Goal: Information Seeking & Learning: Learn about a topic

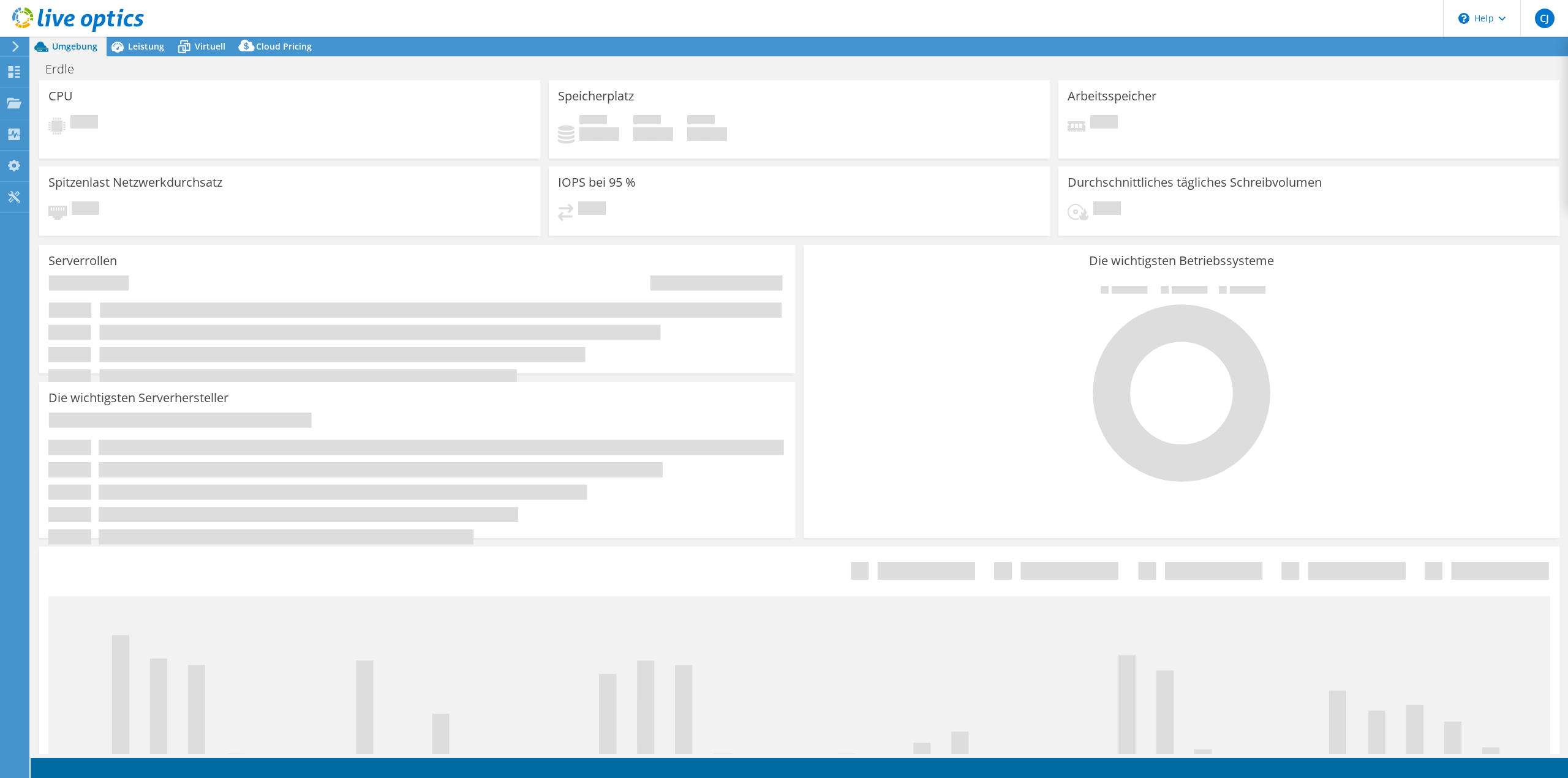
select select "USD"
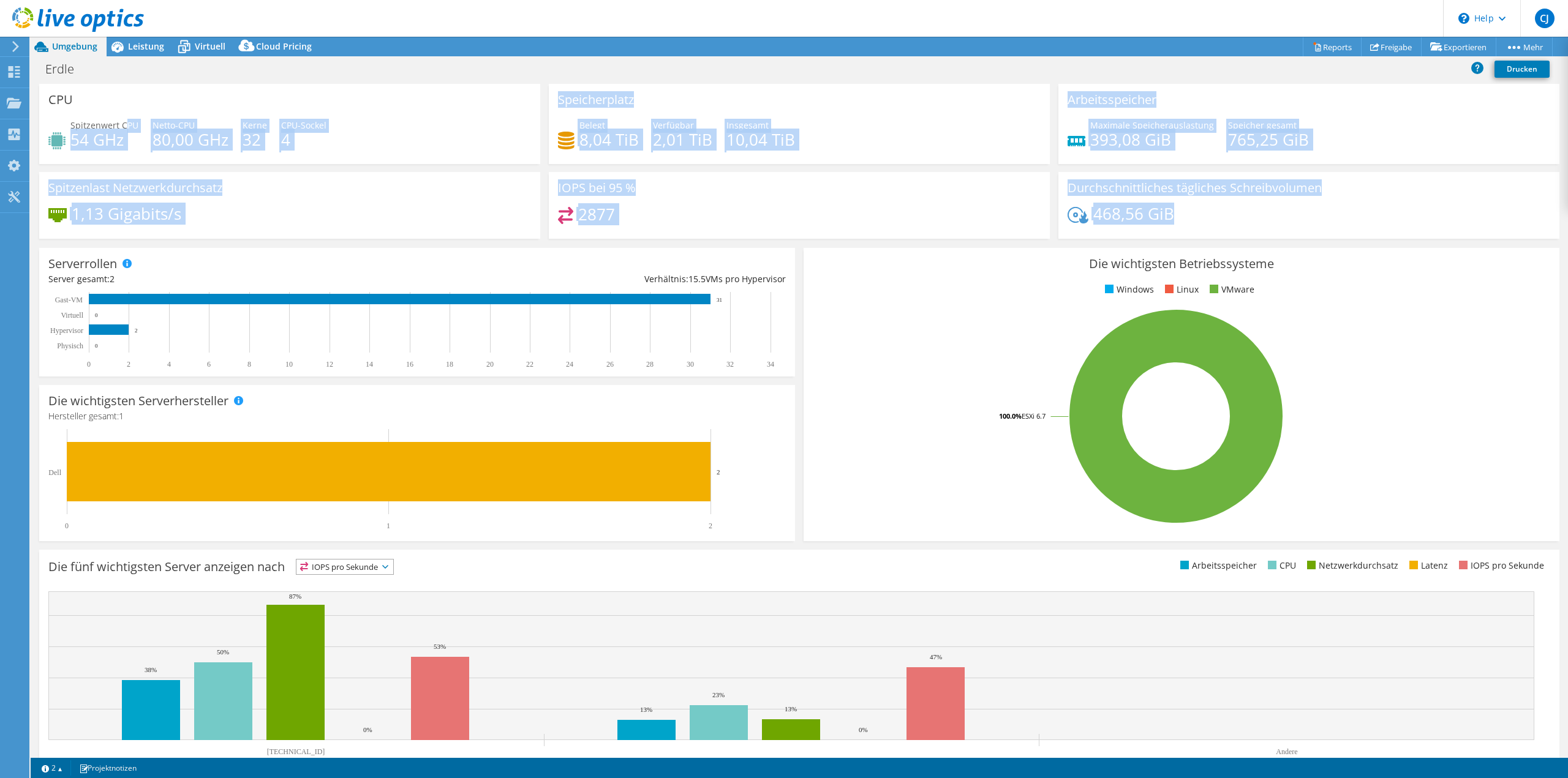
drag, startPoint x: 1178, startPoint y: 211, endPoint x: 124, endPoint y: 124, distance: 1057.6
click at [124, 124] on div "CPU Spitzenwert CPU 54 GHz Netto-CPU 80,00 GHz Kerne 32 CPU-Sockel 4 Speicherpl…" at bounding box center [799, 165] width 1529 height 163
click at [382, 151] on div "Spitzenwert CPU 54 GHz Netto-CPU 80,00 GHz Kerne 32 CPU-Sockel 4" at bounding box center [290, 139] width 483 height 40
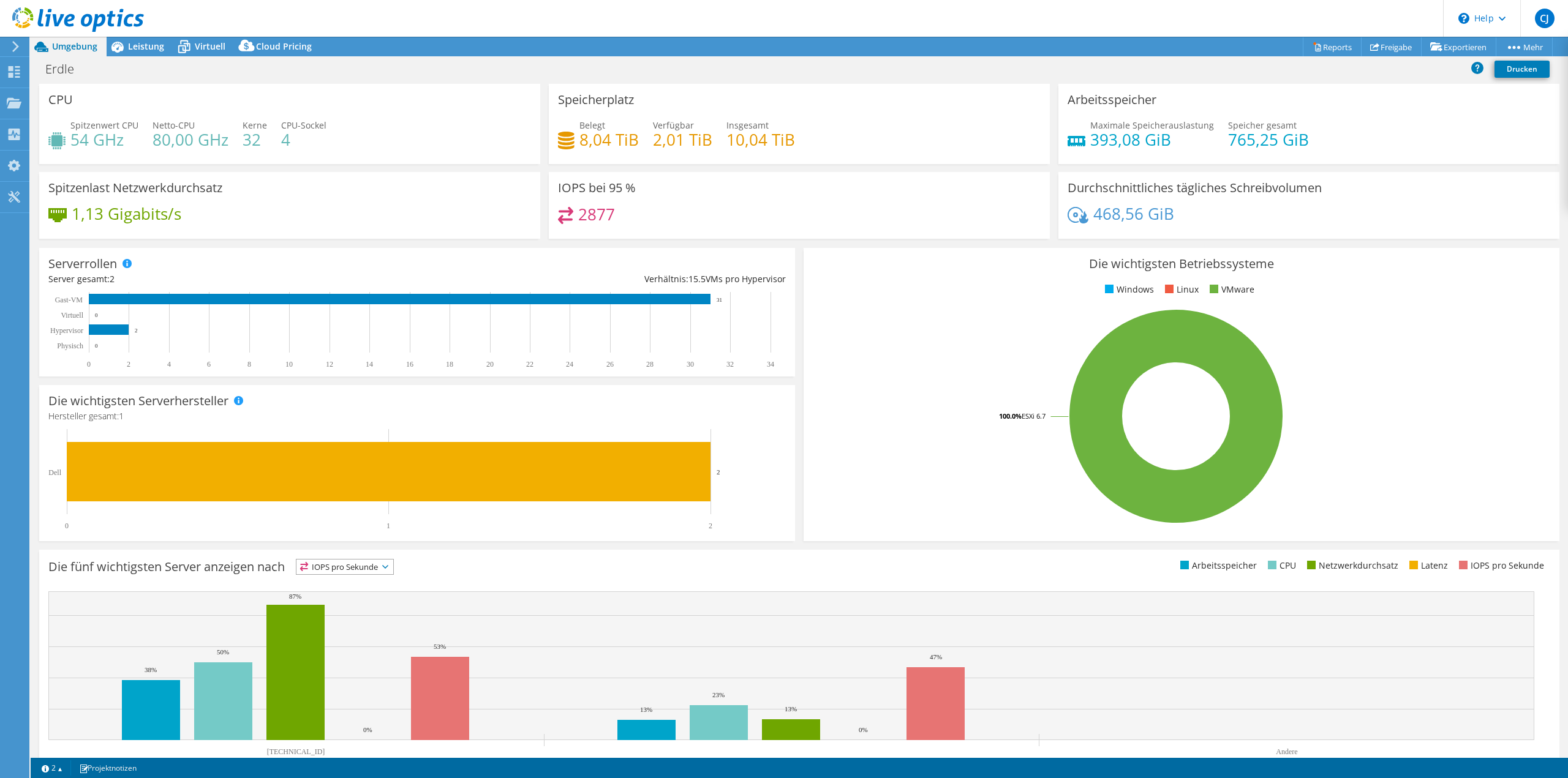
click at [728, 220] on div "2877" at bounding box center [799, 220] width 483 height 26
click at [624, 214] on div "2877" at bounding box center [799, 220] width 483 height 26
drag, startPoint x: 646, startPoint y: 215, endPoint x: 573, endPoint y: 222, distance: 73.3
click at [573, 222] on div "2877" at bounding box center [799, 220] width 483 height 26
click at [630, 220] on div "2877" at bounding box center [799, 220] width 483 height 26
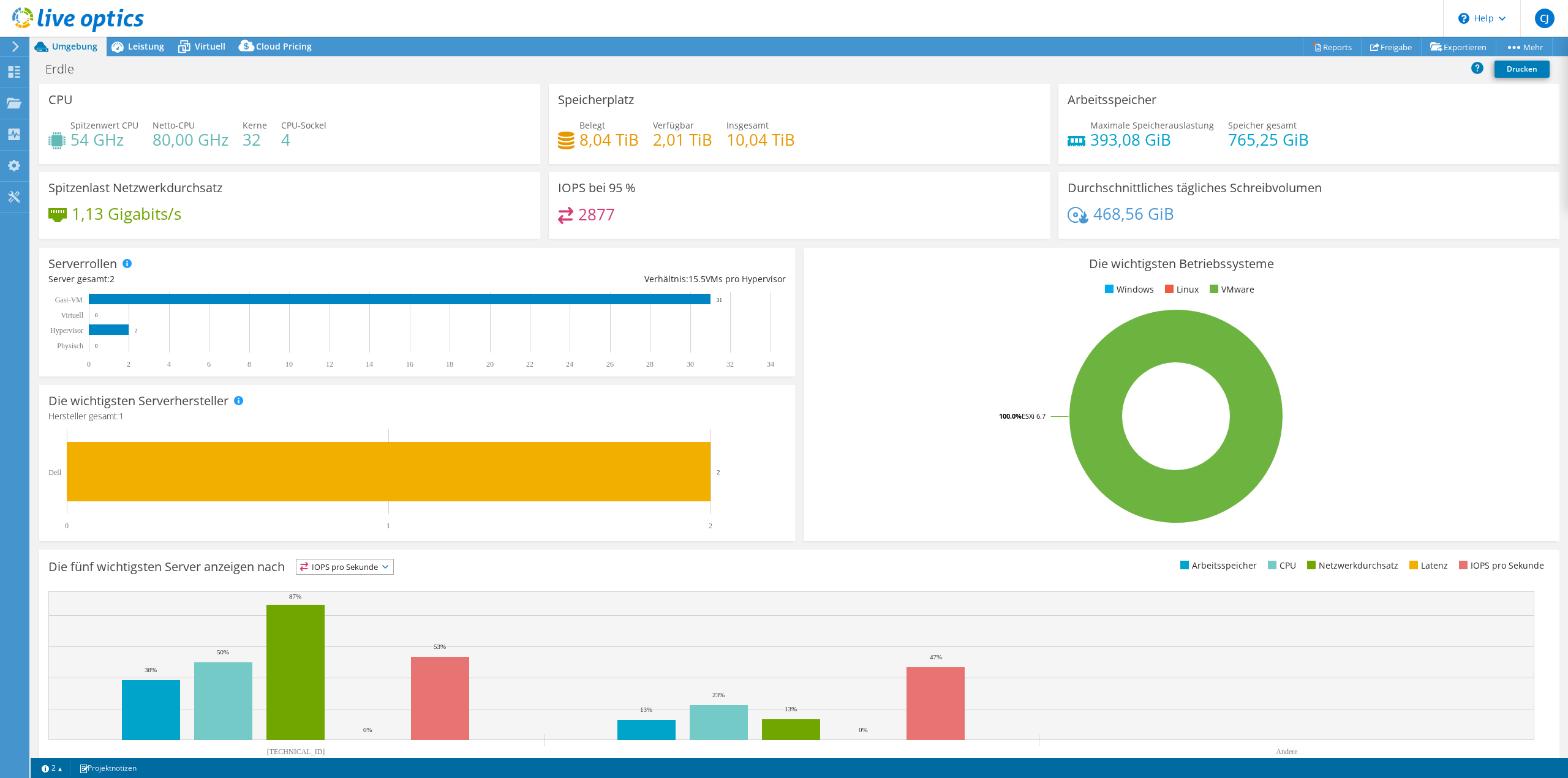
click at [674, 220] on div "2877" at bounding box center [799, 220] width 483 height 26
click at [153, 45] on span "Leistung" at bounding box center [146, 46] width 36 height 12
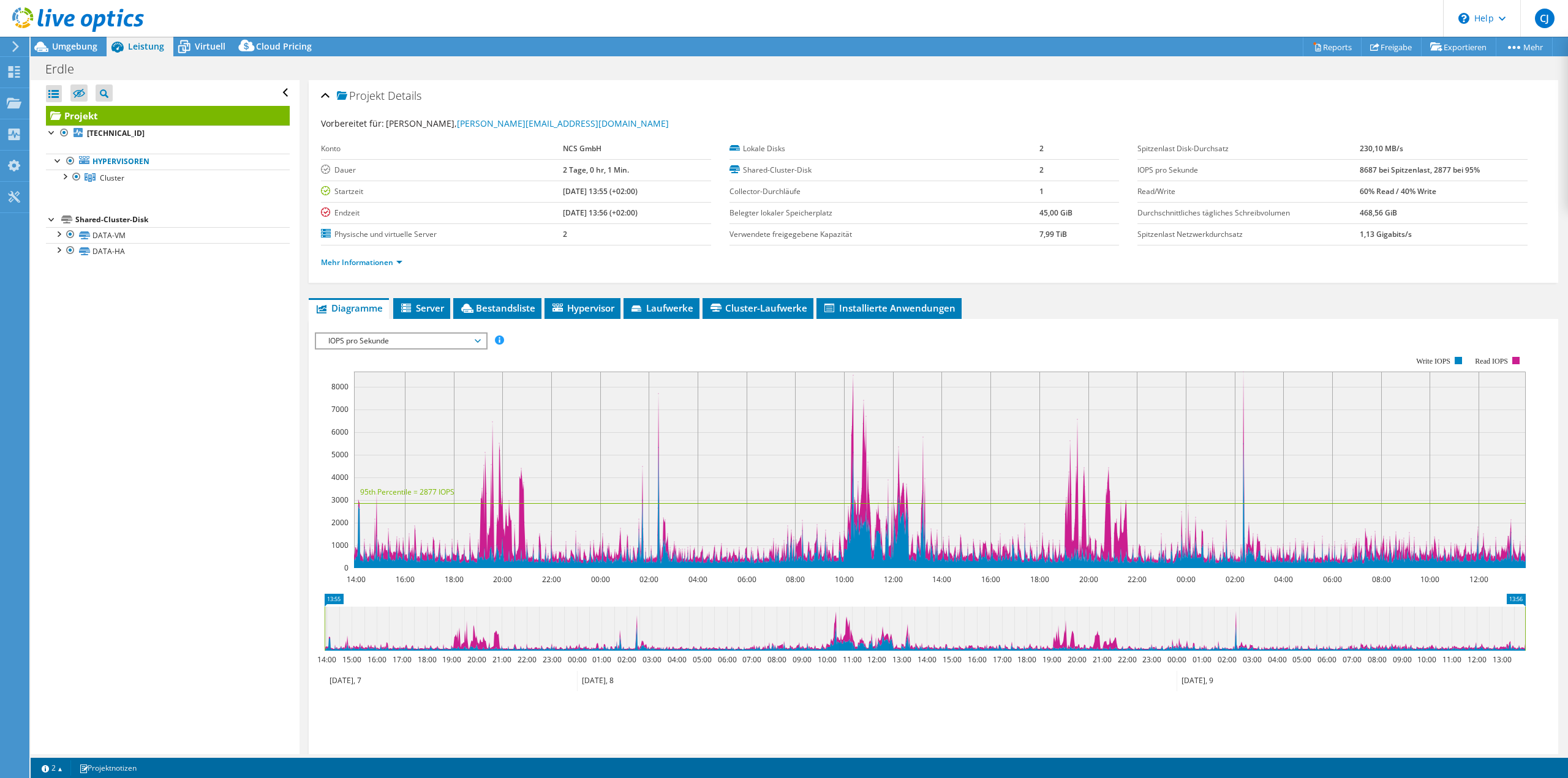
click at [368, 343] on span "IOPS pro Sekunde" at bounding box center [401, 341] width 157 height 15
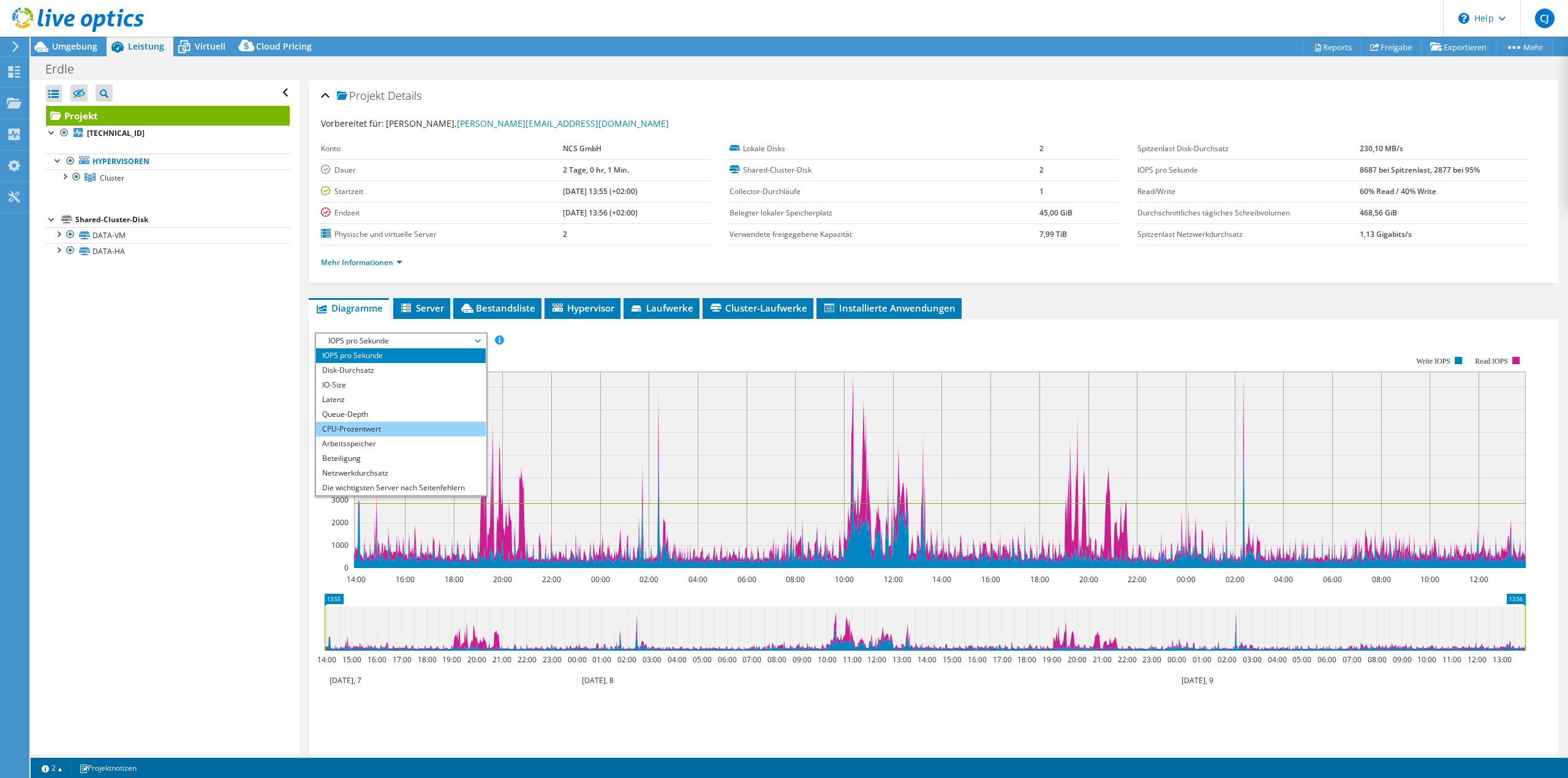
click at [369, 425] on li "CPU-Prozentwert" at bounding box center [401, 429] width 170 height 15
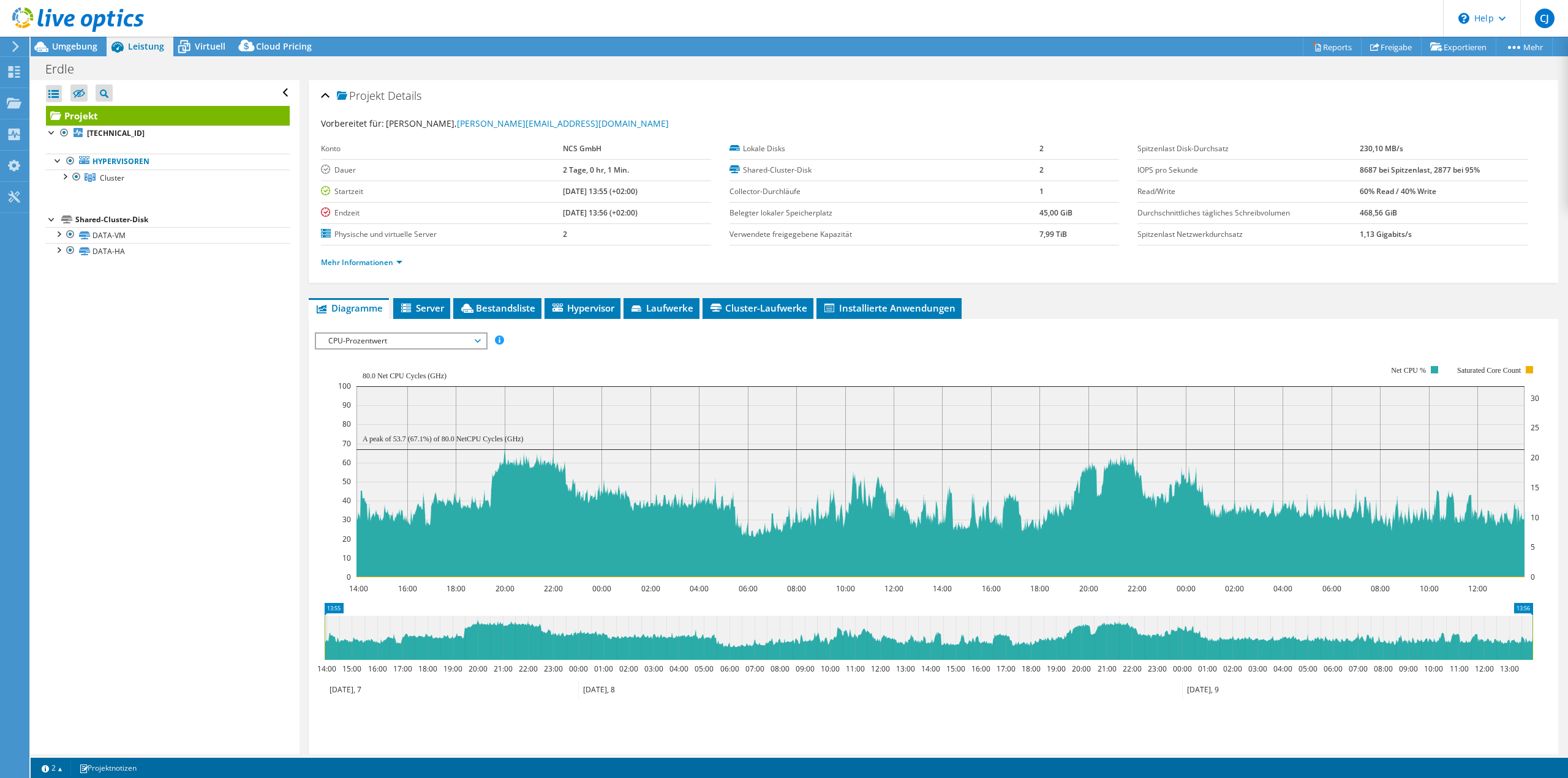
drag, startPoint x: 1399, startPoint y: 148, endPoint x: 1346, endPoint y: 153, distance: 53.2
click at [1346, 153] on tr "Spitzenlast Disk-Durchsatz 230,10 MB/s" at bounding box center [1332, 148] width 390 height 21
click at [420, 308] on span "Server" at bounding box center [421, 308] width 45 height 12
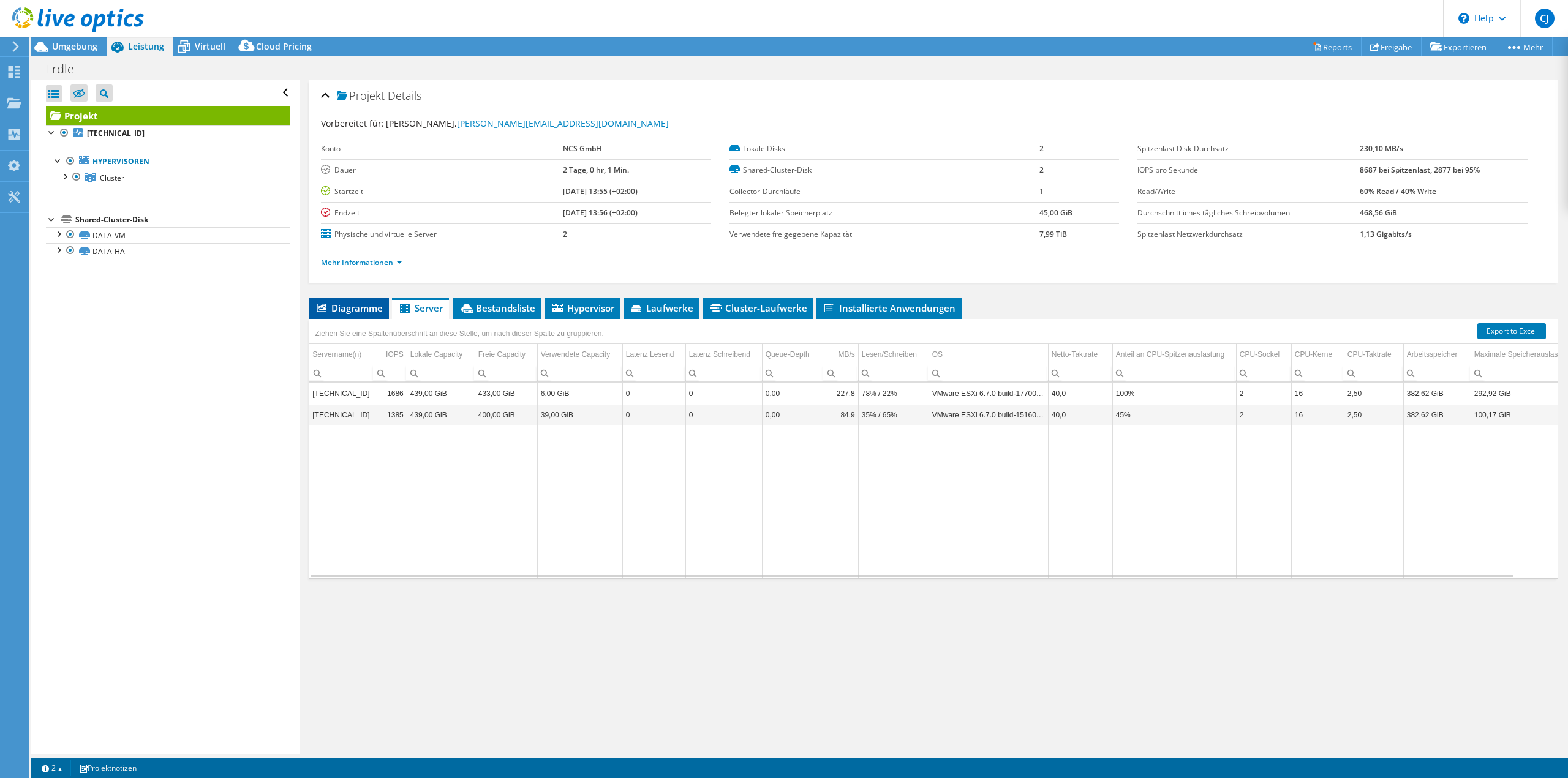
click at [360, 317] on li "Diagramme" at bounding box center [348, 309] width 80 height 21
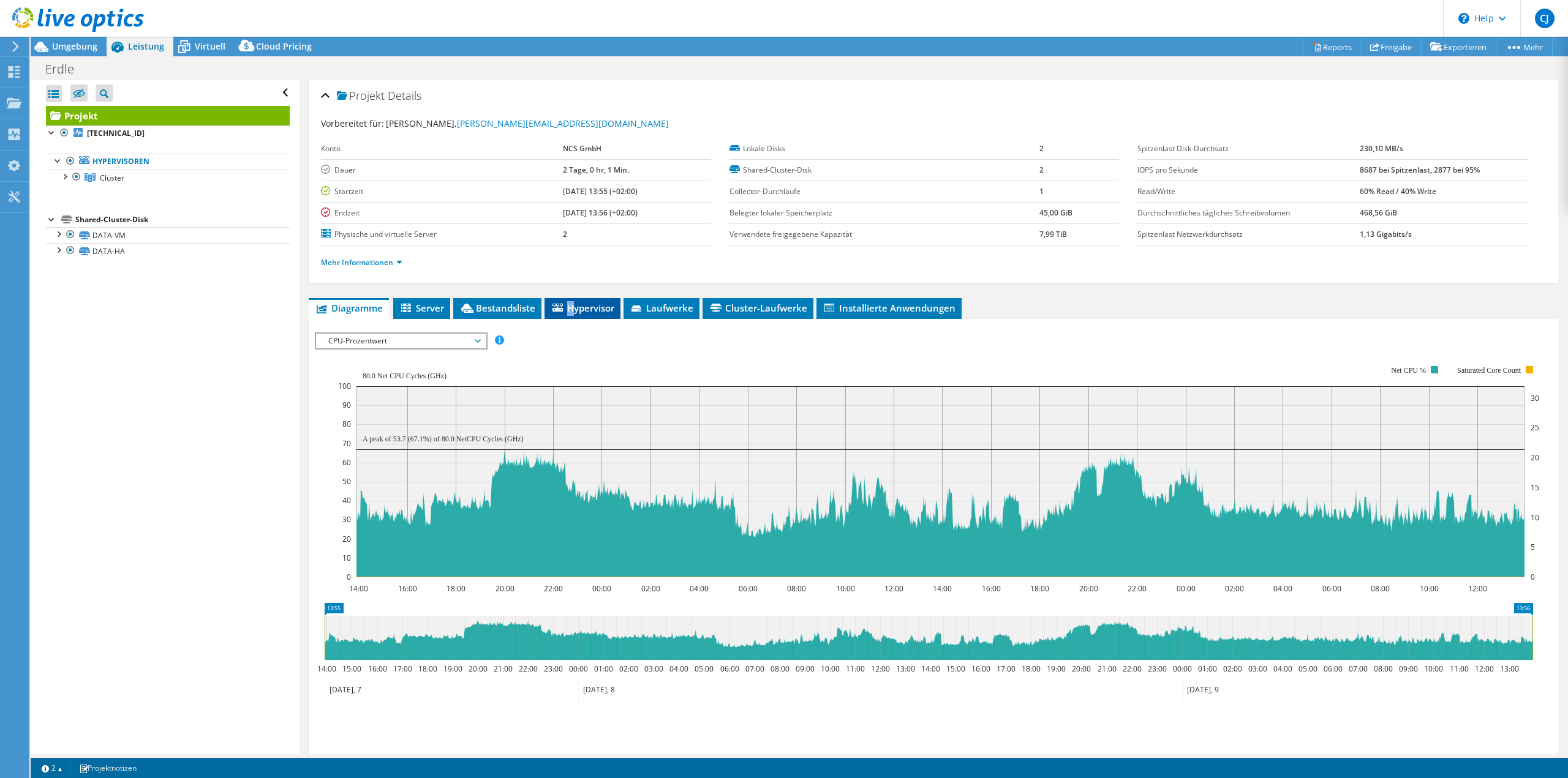
click at [572, 309] on span "Hypervisor" at bounding box center [582, 308] width 64 height 12
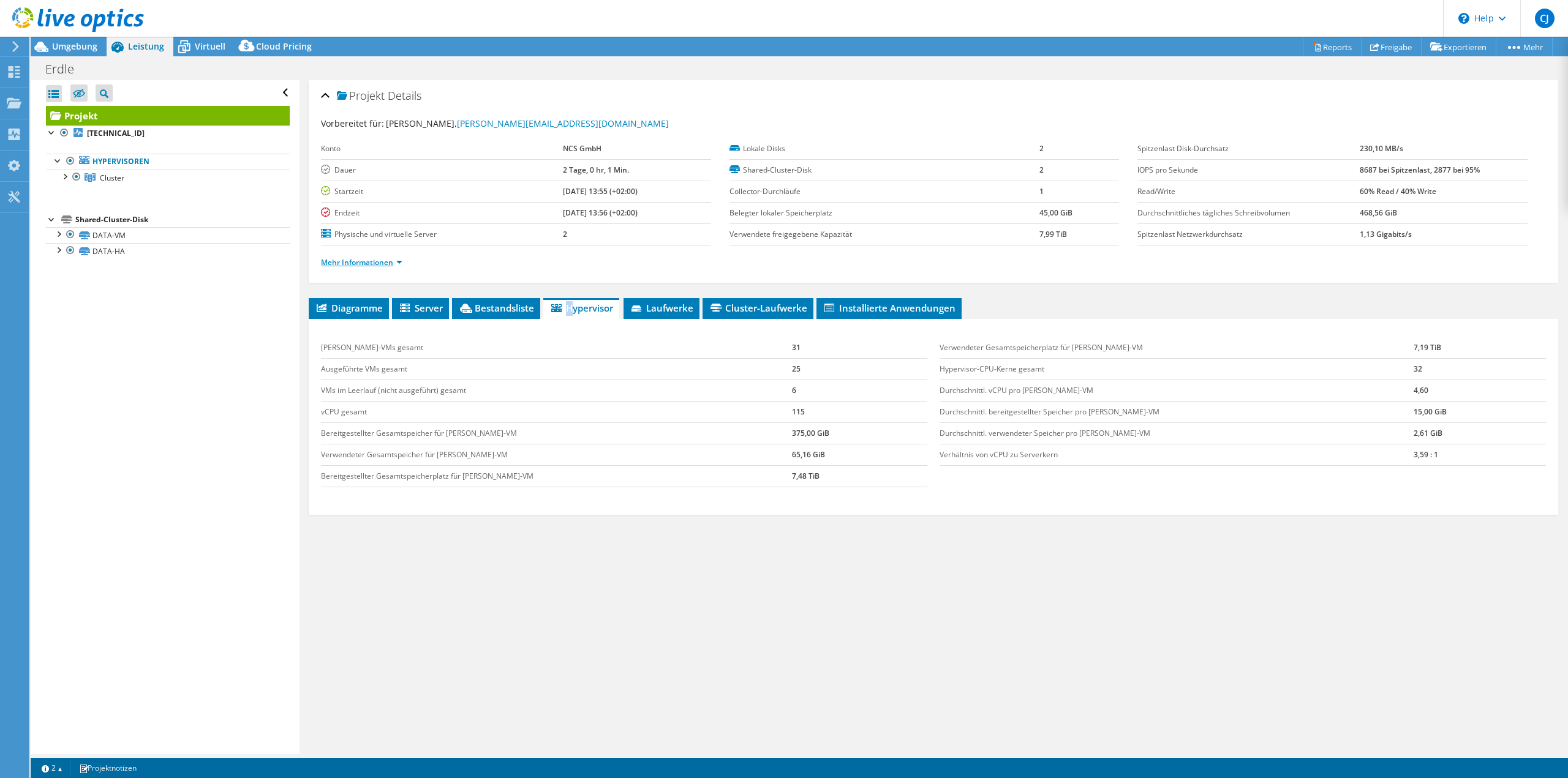
click at [377, 262] on link "Mehr Informationen" at bounding box center [362, 262] width 82 height 10
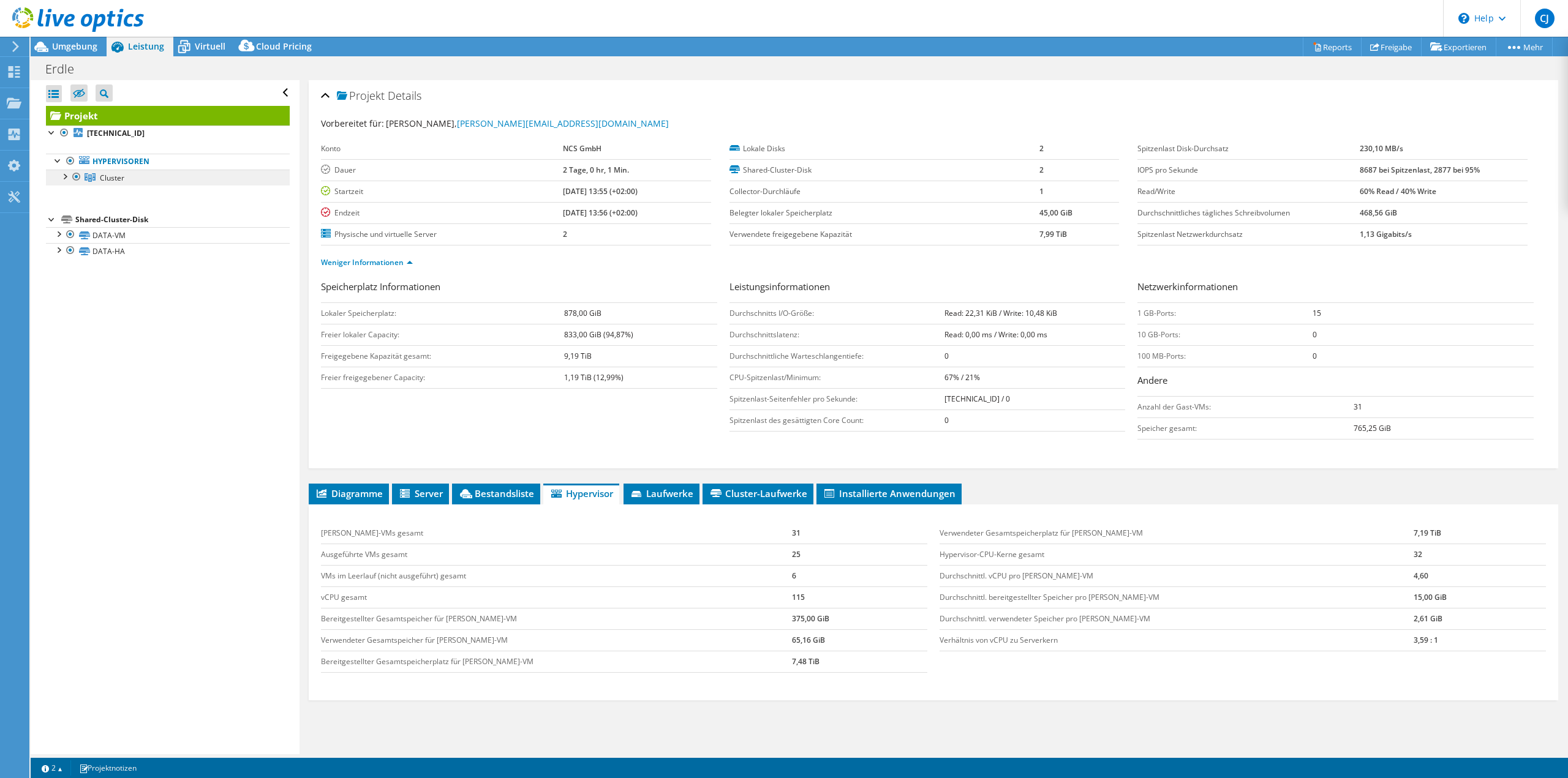
click at [113, 179] on span "Cluster" at bounding box center [112, 178] width 24 height 10
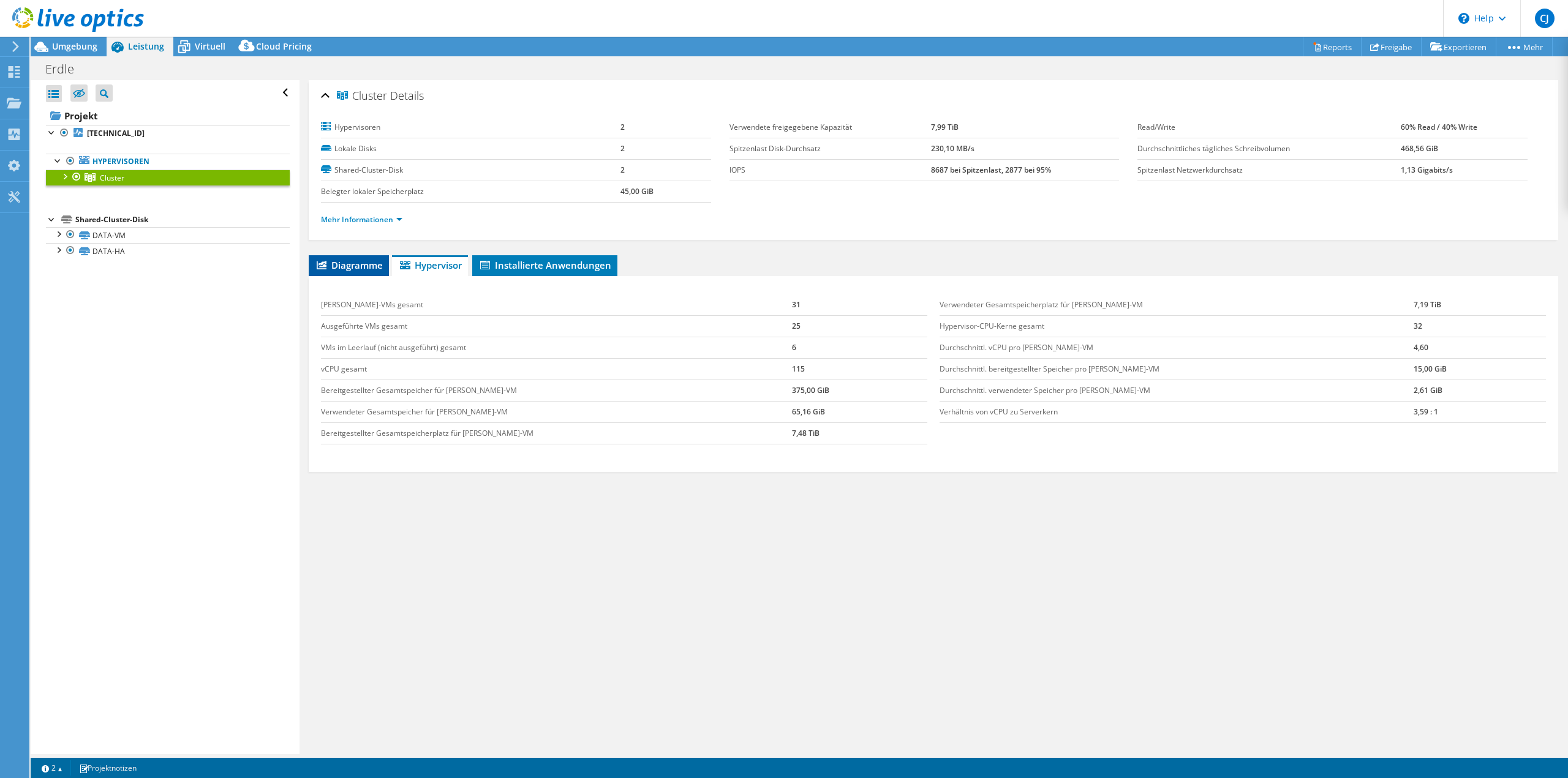
click at [354, 265] on span "Diagramme" at bounding box center [348, 264] width 68 height 12
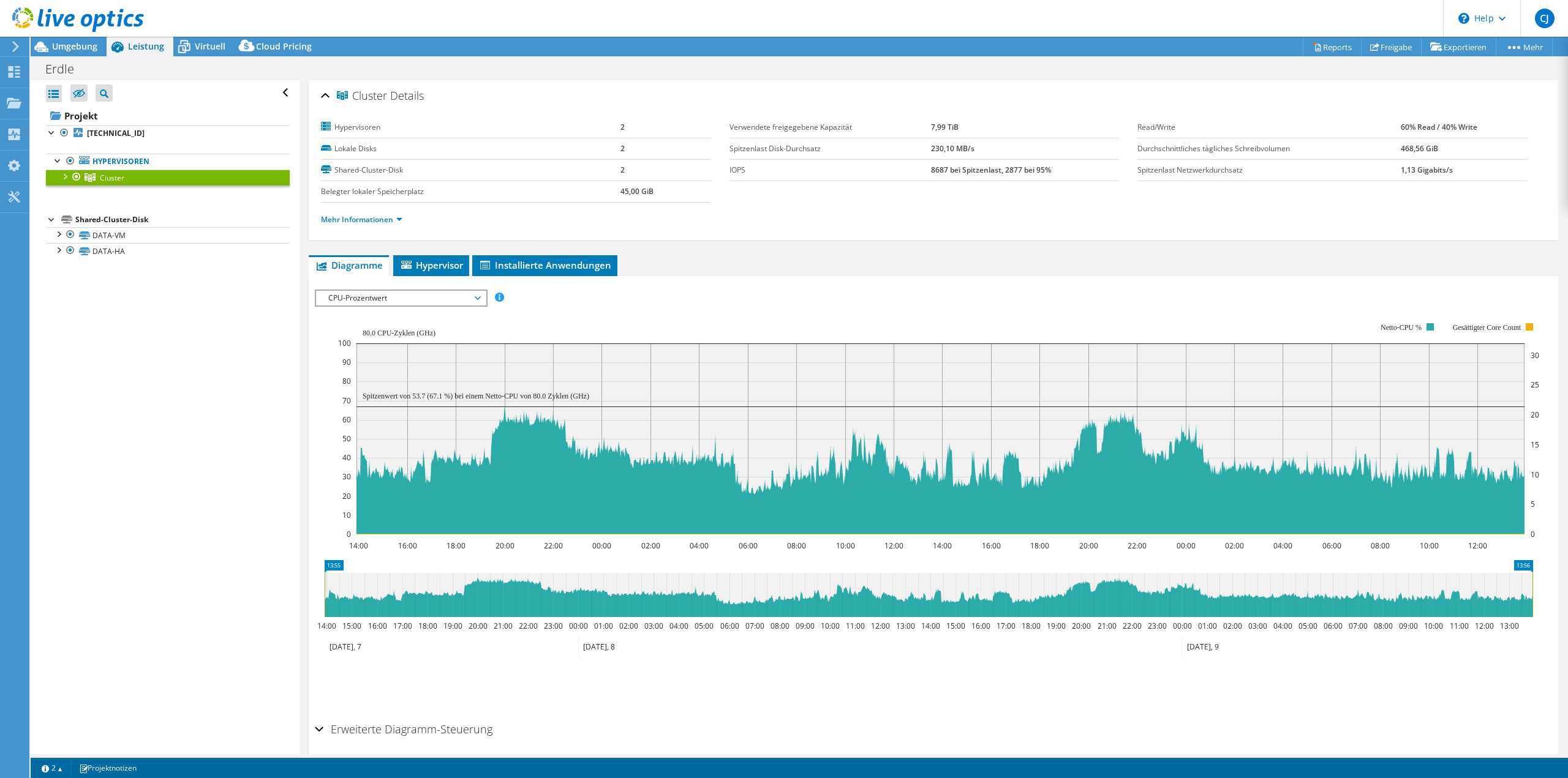
click at [321, 94] on div "Cluster Details" at bounding box center [934, 96] width 1225 height 26
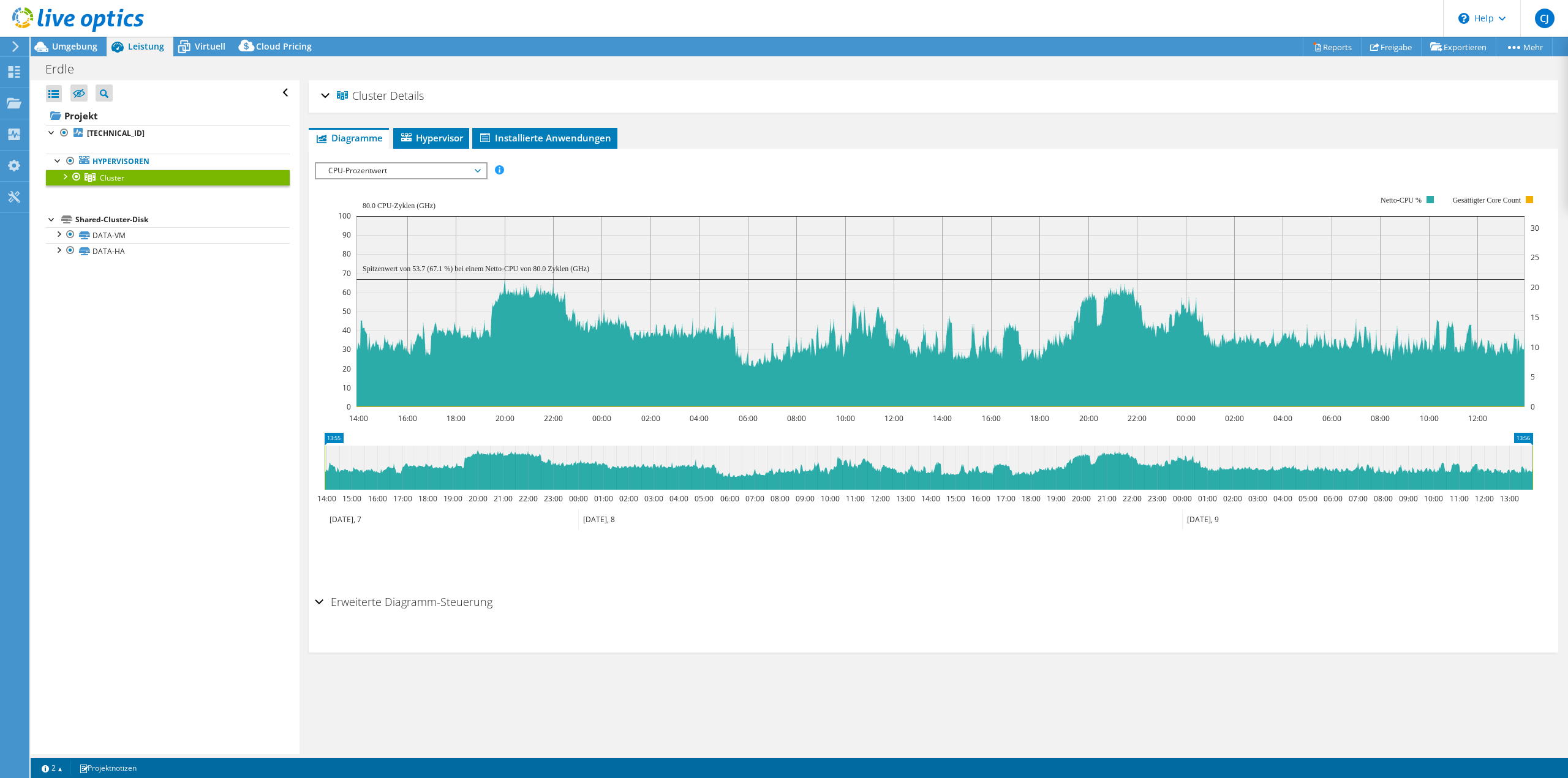
click at [323, 98] on div "Cluster Details" at bounding box center [934, 96] width 1225 height 26
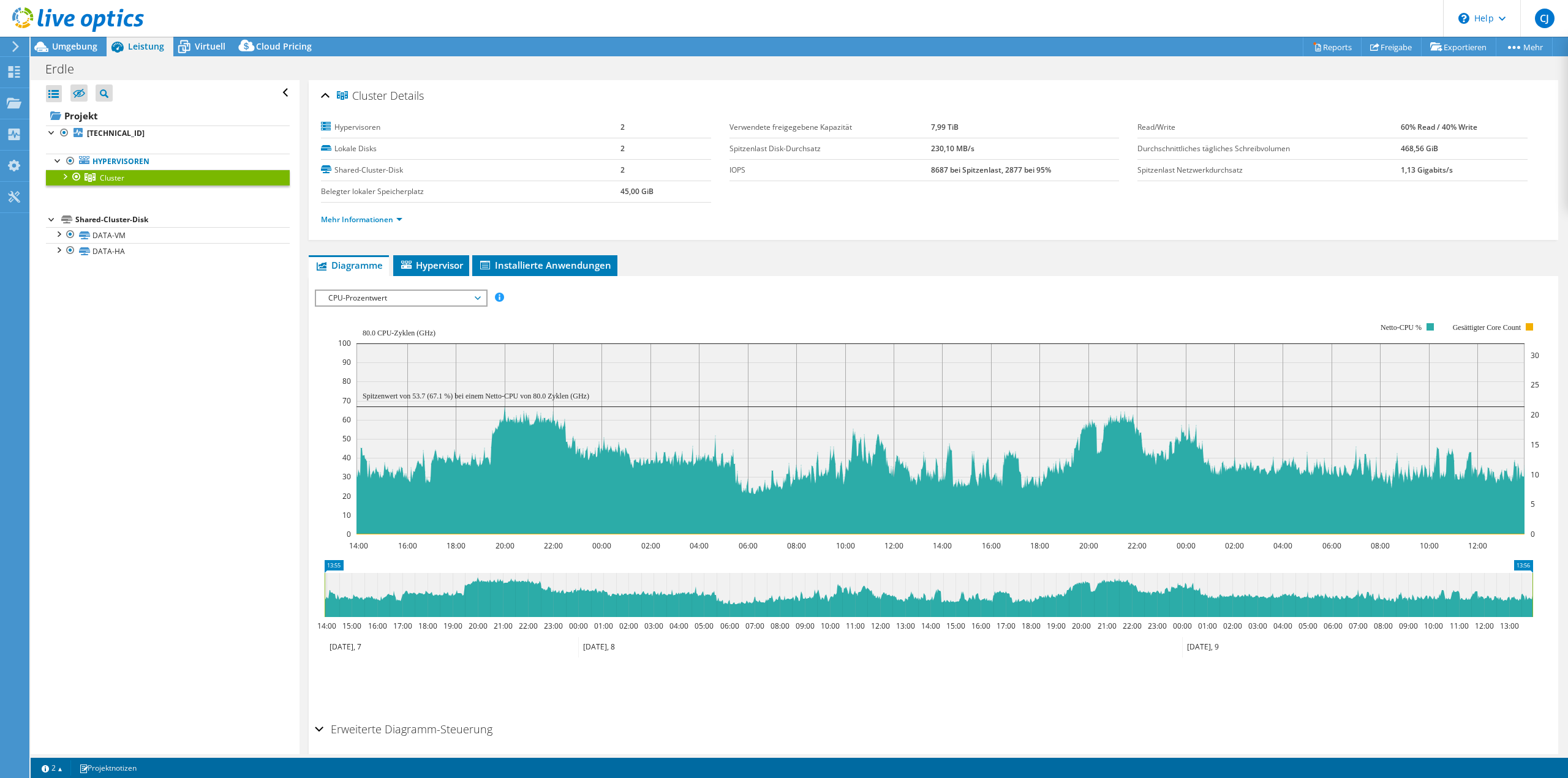
click at [68, 176] on div at bounding box center [64, 176] width 12 height 12
click at [68, 38] on div at bounding box center [72, 21] width 144 height 41
click at [72, 43] on span "Umgebung" at bounding box center [75, 46] width 46 height 12
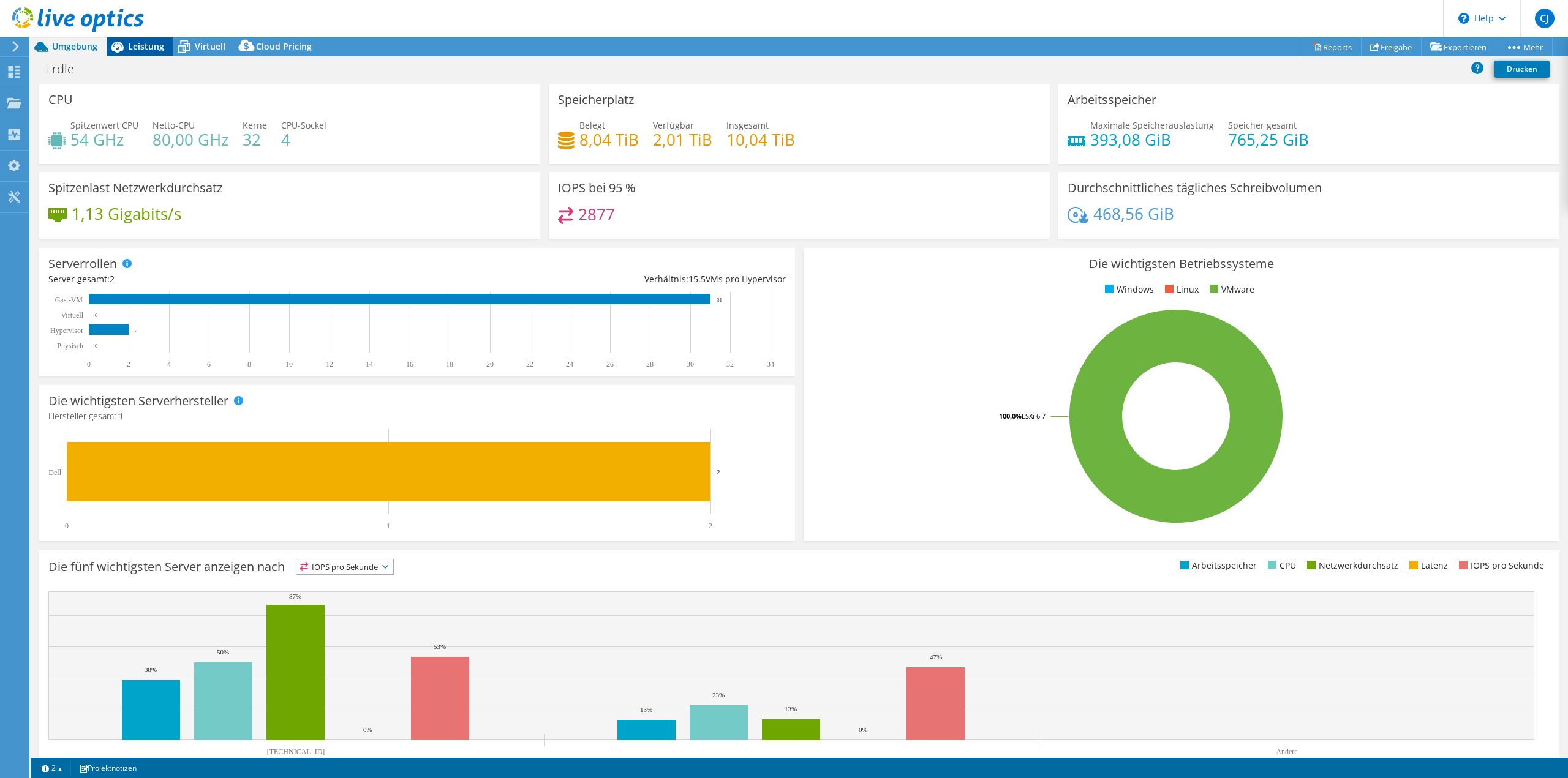
click at [147, 48] on span "Leistung" at bounding box center [146, 46] width 36 height 12
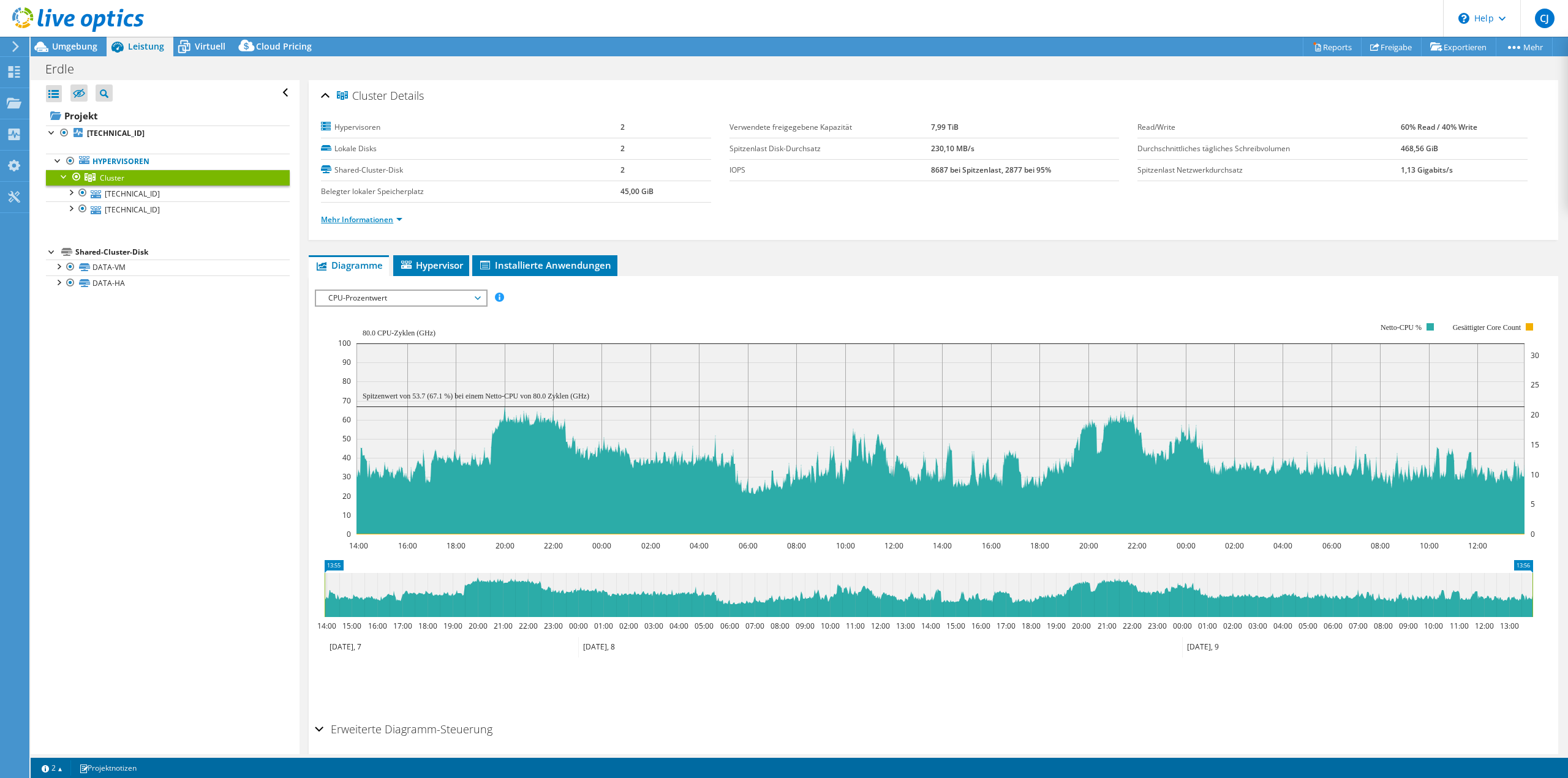
click at [388, 222] on link "Mehr Informationen" at bounding box center [362, 220] width 82 height 10
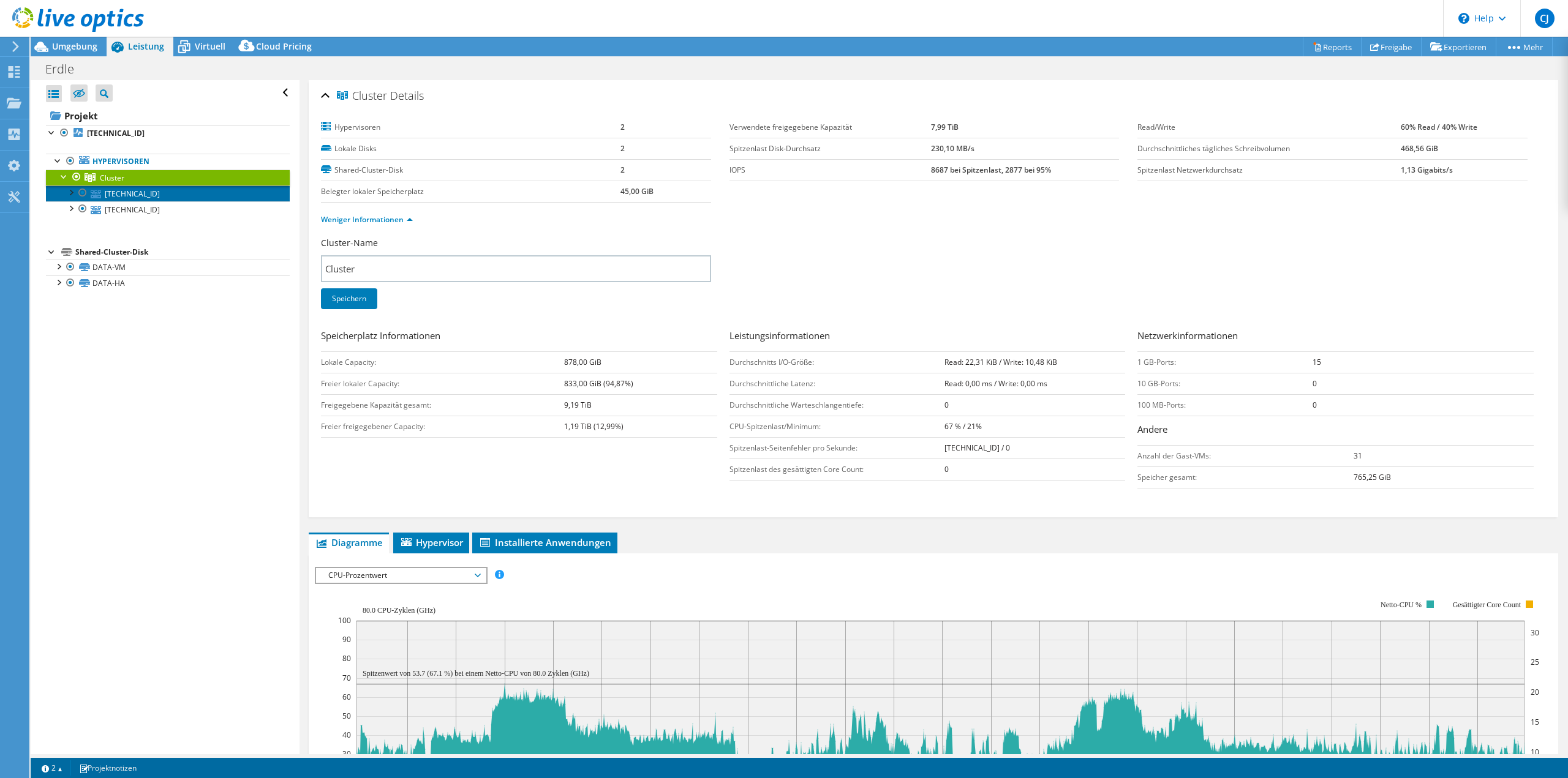
click at [117, 196] on link "[TECHNICAL_ID]" at bounding box center [168, 193] width 244 height 16
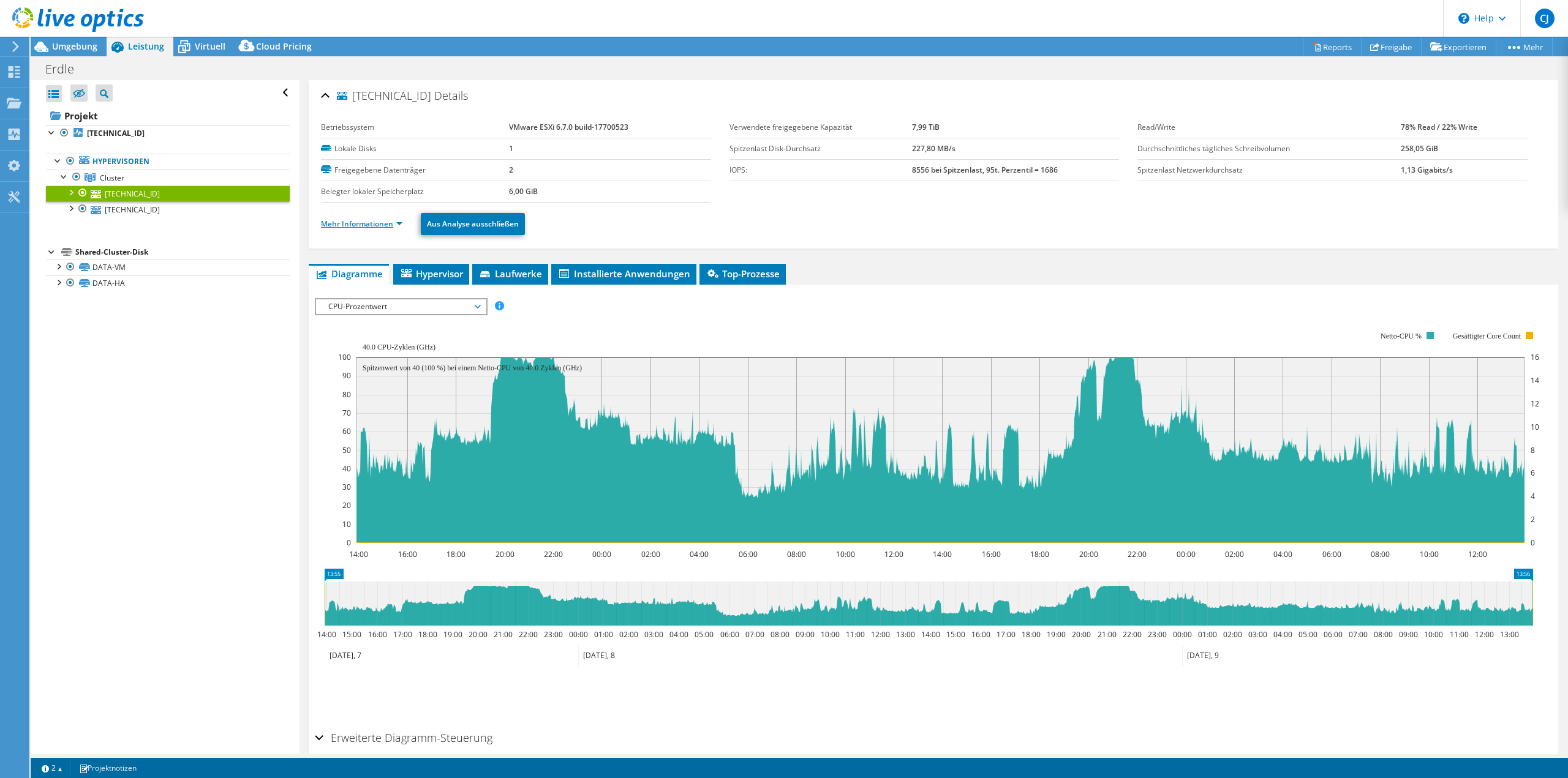
click at [362, 222] on link "Mehr Informationen" at bounding box center [362, 223] width 82 height 10
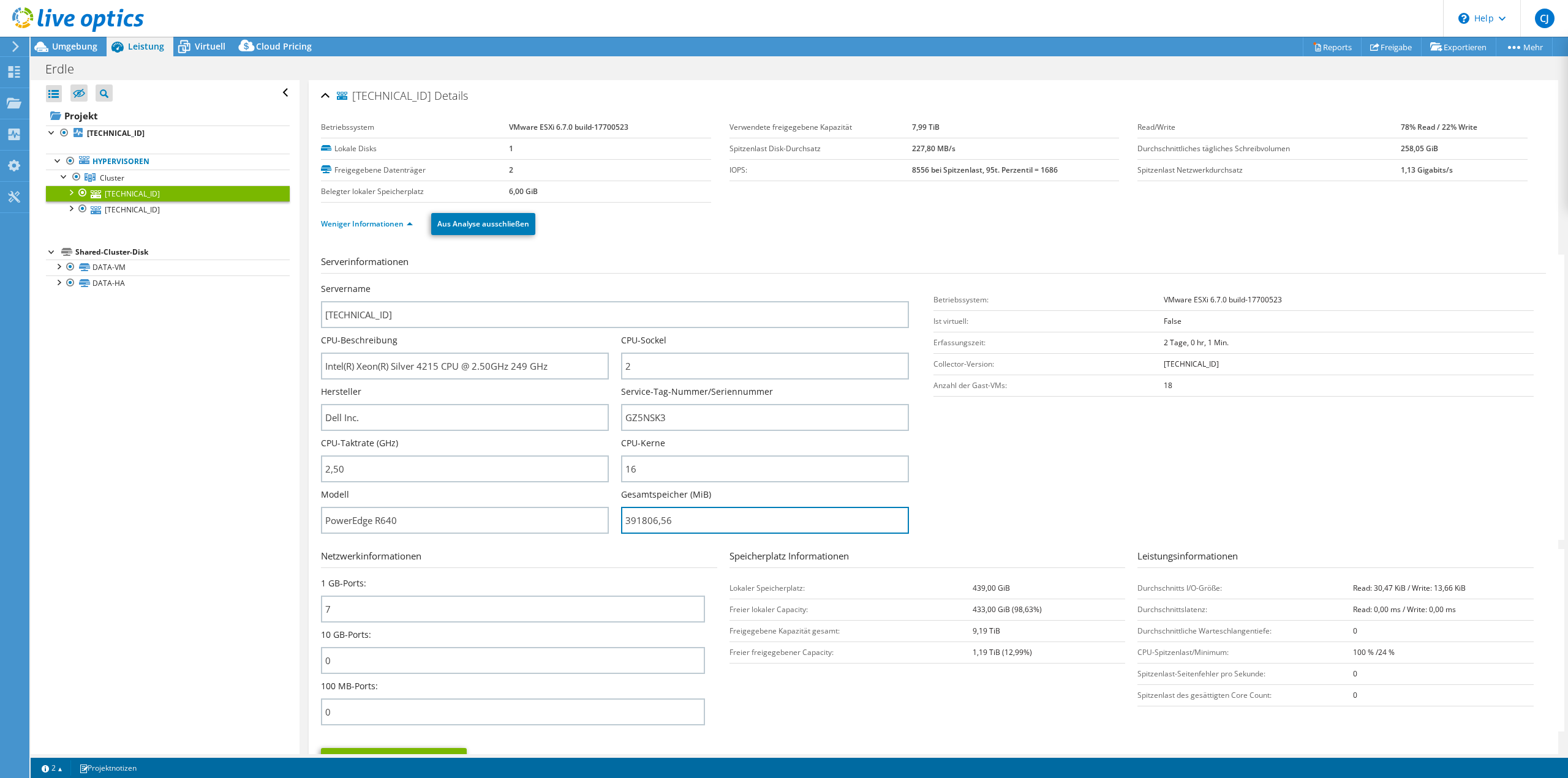
drag, startPoint x: 687, startPoint y: 524, endPoint x: 615, endPoint y: 523, distance: 72.0
click at [615, 283] on div "Servername [TECHNICAL_ID] CPU-Beschreibung Intel(R) Xeon(R) Silver 4215 CPU @ 2…" at bounding box center [621, 283] width 601 height 0
type input "39180656"
click at [59, 52] on div "Umgebung" at bounding box center [68, 46] width 76 height 20
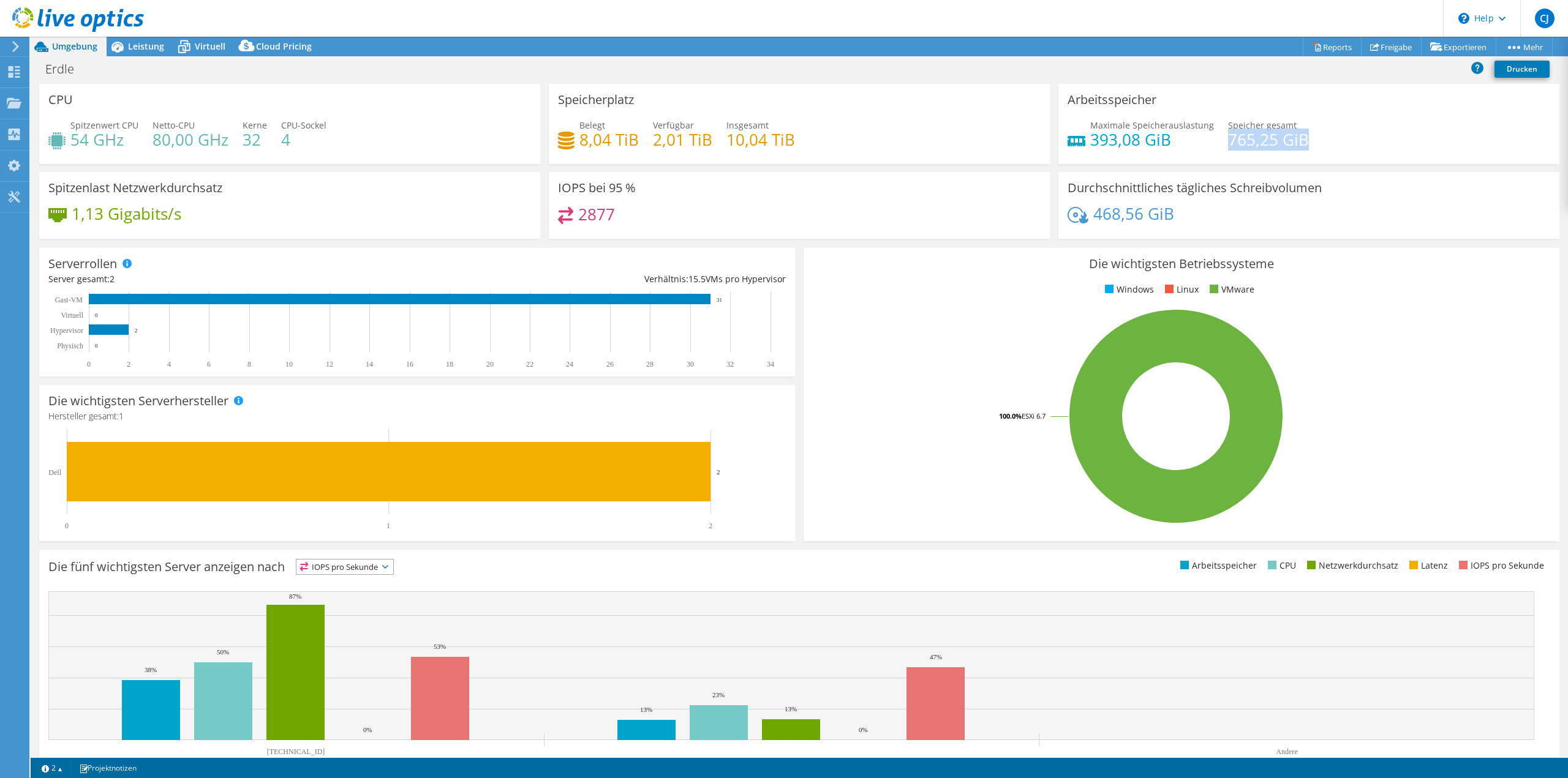
drag, startPoint x: 1296, startPoint y: 137, endPoint x: 1220, endPoint y: 143, distance: 76.2
click at [1228, 143] on h4 "765,25 GiB" at bounding box center [1269, 140] width 81 height 13
copy h4 "765,25 GiB"
click at [1167, 140] on h4 "393,08 GiB" at bounding box center [1152, 140] width 123 height 13
drag, startPoint x: 1222, startPoint y: 140, endPoint x: 1243, endPoint y: 139, distance: 21.0
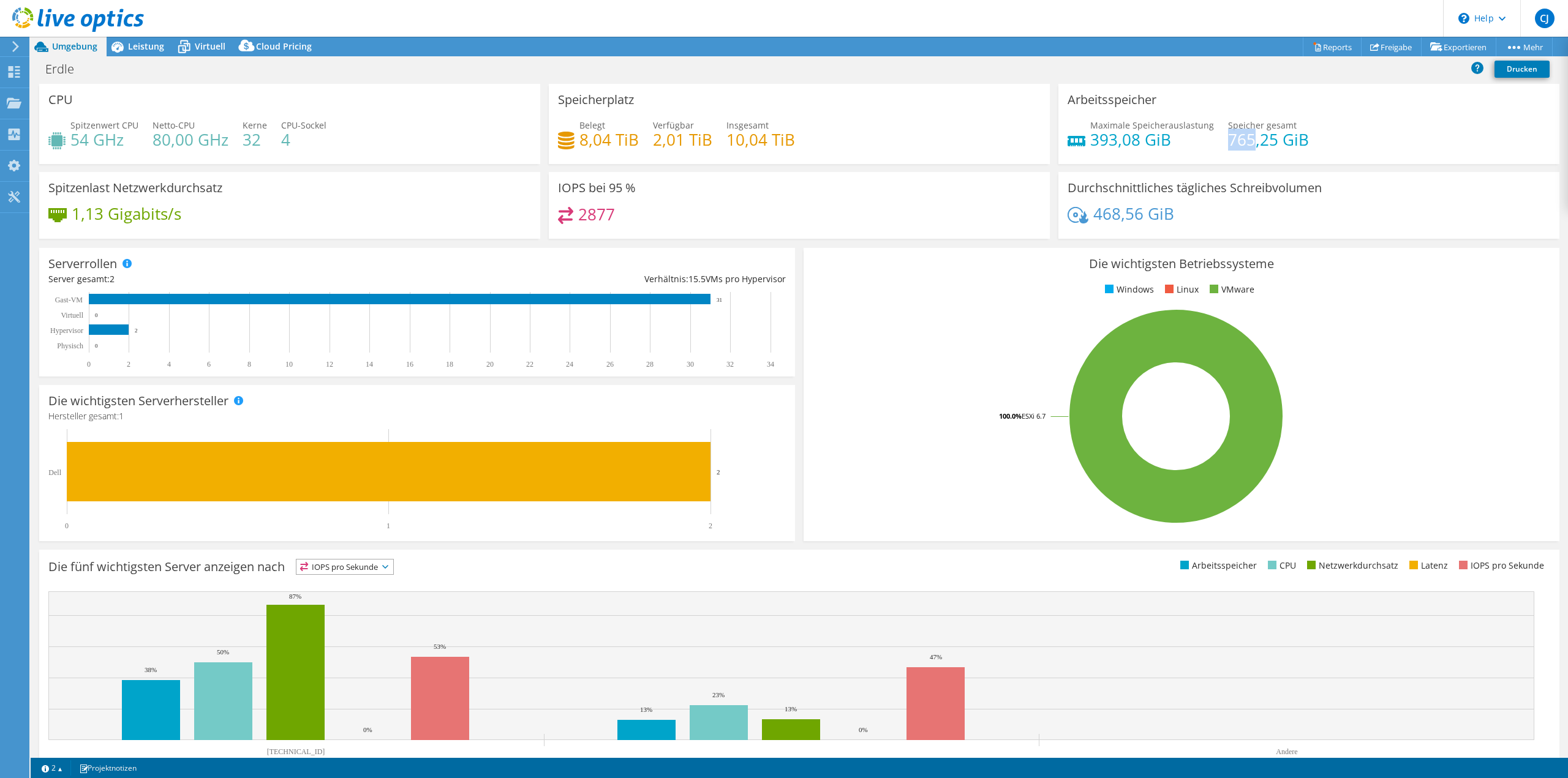
click at [1243, 139] on h4 "765,25 GiB" at bounding box center [1269, 140] width 81 height 13
click at [1131, 137] on h4 "393,08 GiB" at bounding box center [1152, 140] width 123 height 13
